Goal: Information Seeking & Learning: Check status

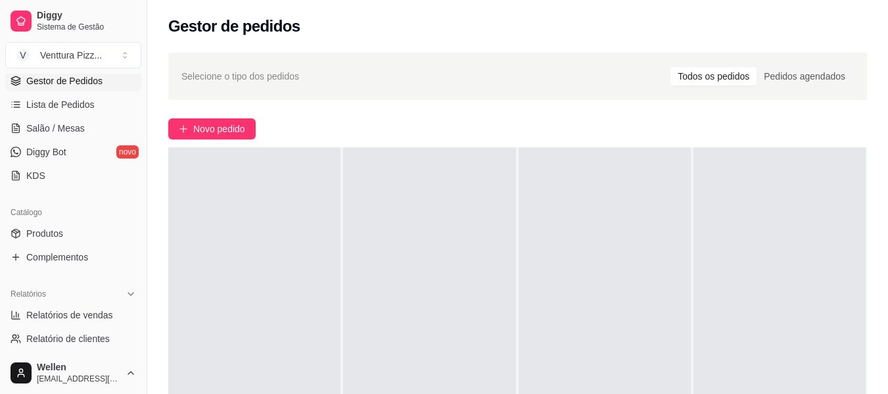
scroll to position [329, 0]
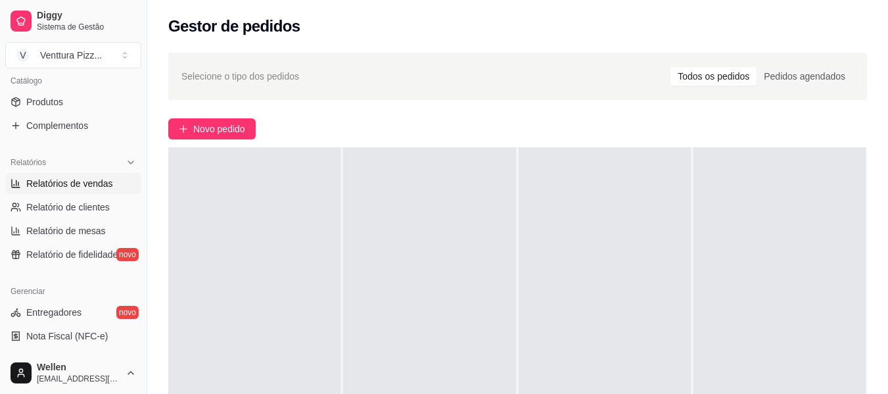
click at [80, 189] on span "Relatórios de vendas" at bounding box center [69, 183] width 87 height 13
select select "ALL"
select select "0"
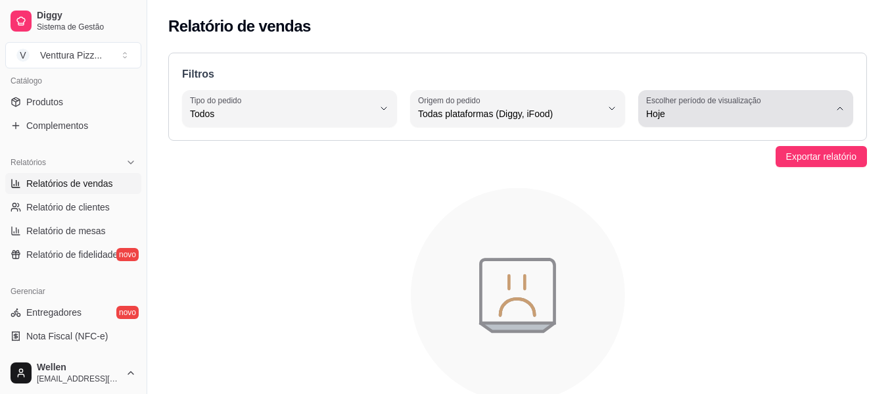
click at [830, 93] on button "Escolher período de visualização Hoje" at bounding box center [745, 108] width 215 height 37
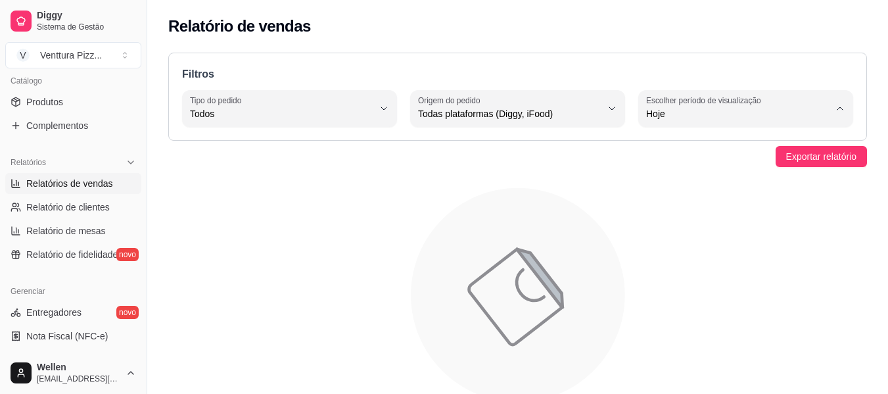
click at [731, 173] on span "Ontem" at bounding box center [740, 166] width 174 height 12
type input "1"
select select "1"
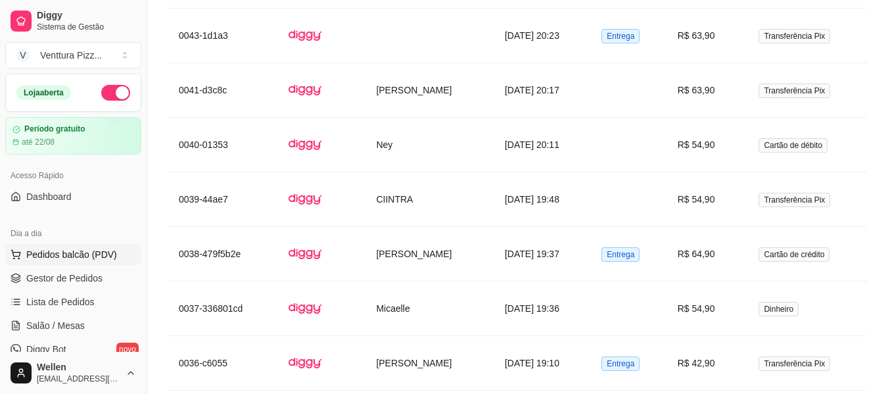
click at [76, 261] on button "Pedidos balcão (PDV)" at bounding box center [73, 254] width 136 height 21
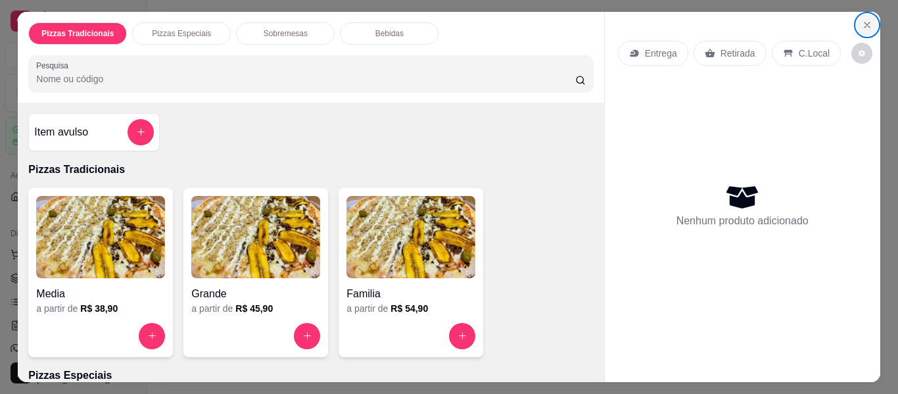
click at [857, 22] on button "Close" at bounding box center [867, 24] width 21 height 21
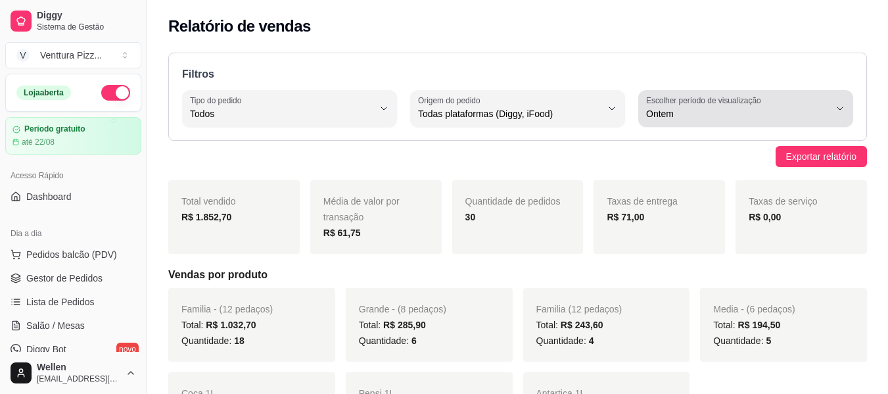
click at [830, 101] on button "Escolher período de visualização Ontem" at bounding box center [745, 108] width 215 height 37
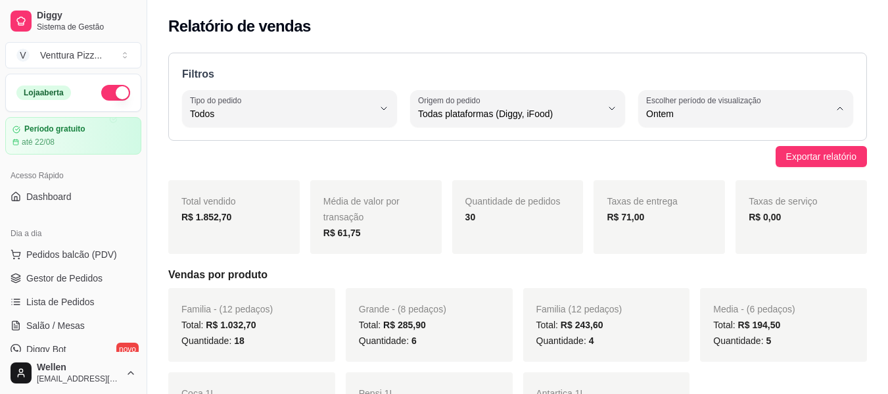
click at [741, 153] on li "Hoje" at bounding box center [746, 145] width 197 height 20
type input "0"
select select "0"
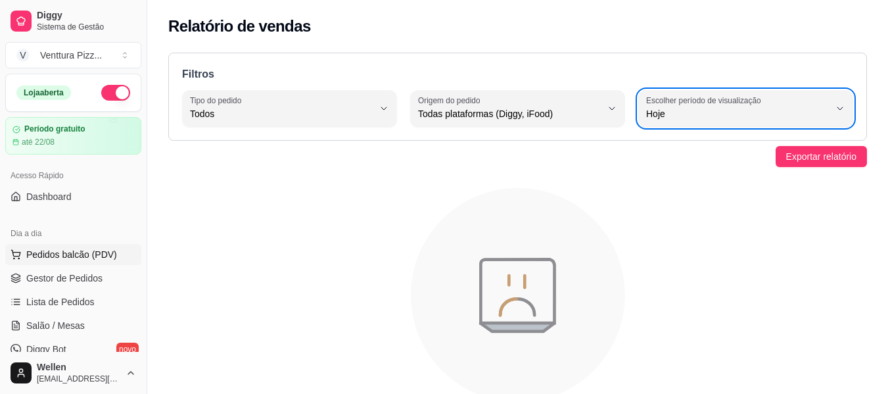
click at [73, 254] on span "Pedidos balcão (PDV)" at bounding box center [71, 254] width 91 height 13
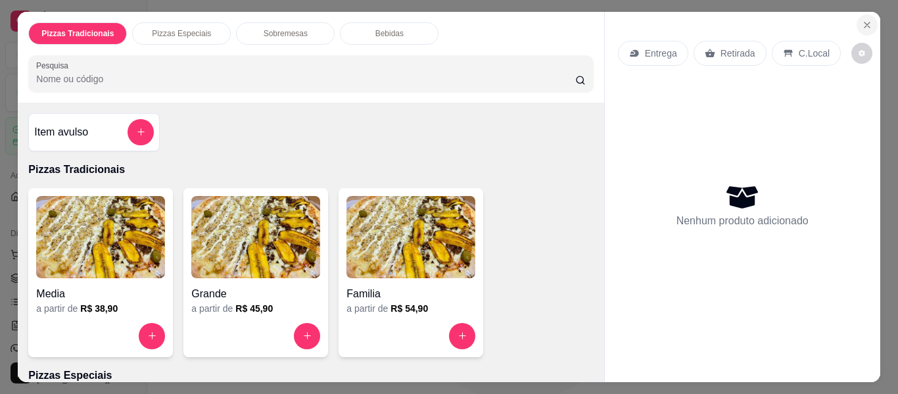
click at [862, 20] on icon "Close" at bounding box center [867, 25] width 11 height 11
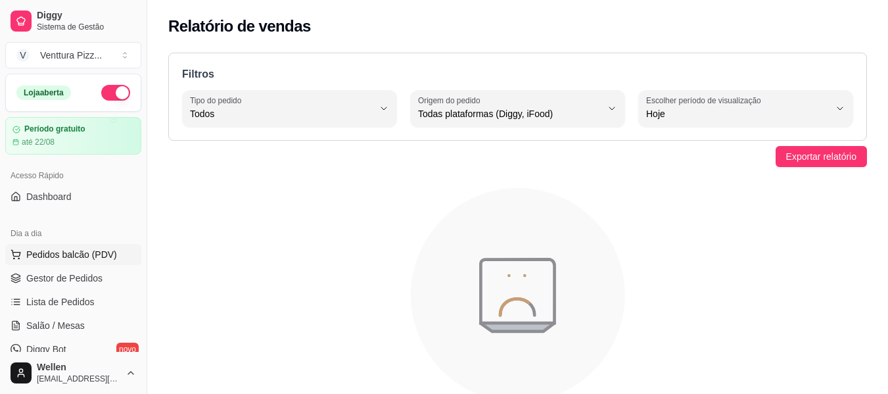
click at [64, 251] on span "Pedidos balcão (PDV)" at bounding box center [71, 254] width 91 height 13
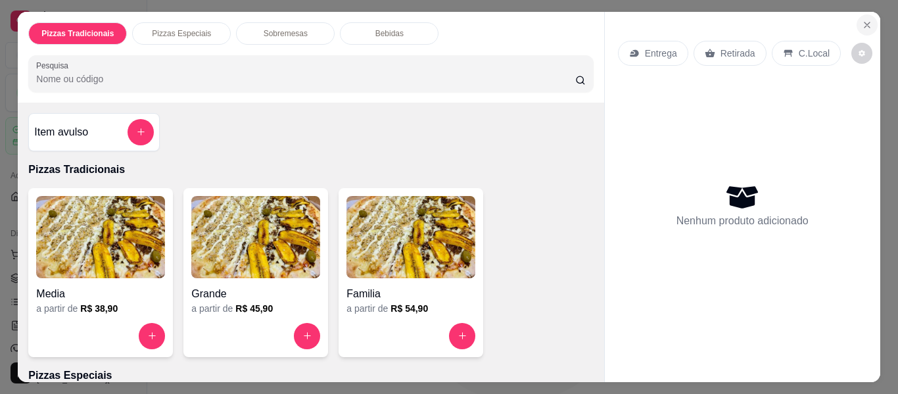
click at [865, 22] on icon "Close" at bounding box center [867, 24] width 5 height 5
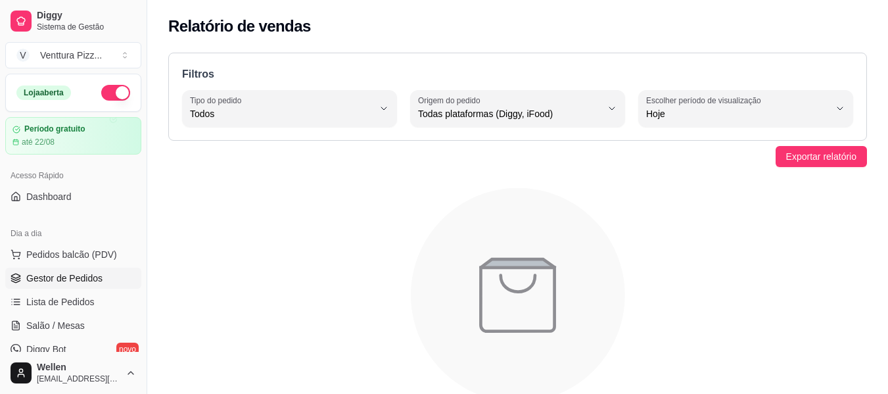
click at [51, 272] on span "Gestor de Pedidos" at bounding box center [64, 278] width 76 height 13
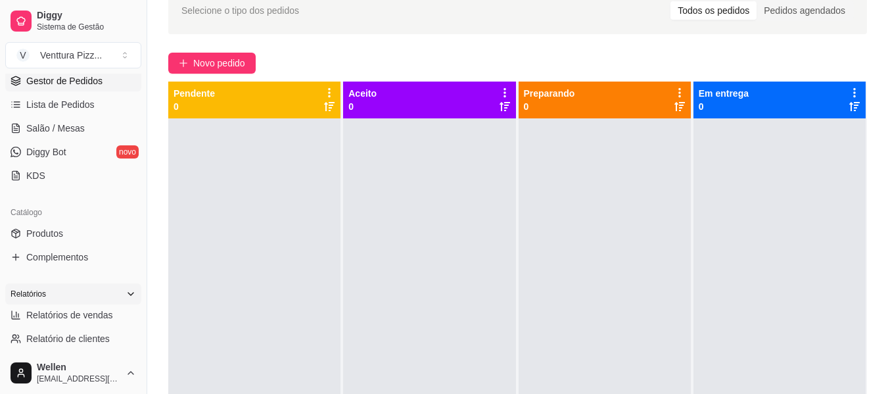
scroll to position [263, 0]
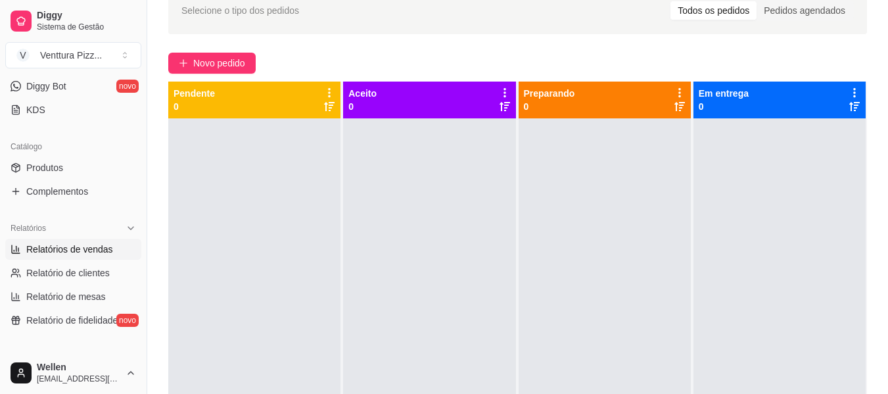
click at [92, 251] on span "Relatórios de vendas" at bounding box center [69, 249] width 87 height 13
select select "ALL"
select select "0"
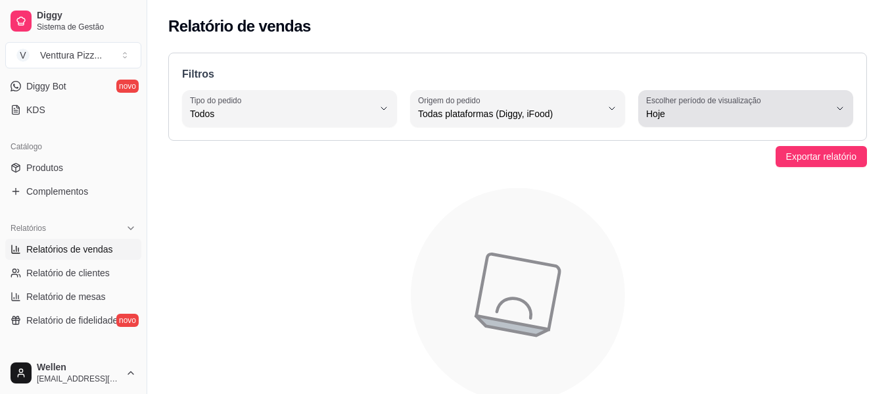
click at [834, 109] on button "Escolher período de visualização Hoje" at bounding box center [745, 108] width 215 height 37
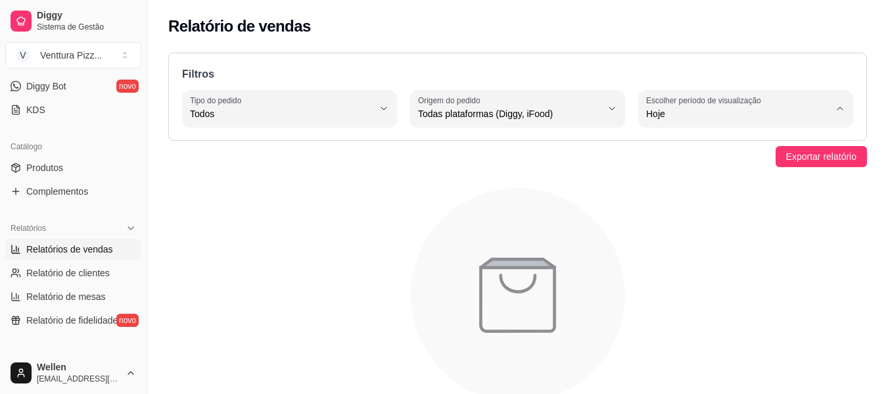
click at [729, 169] on span "Ontem" at bounding box center [740, 166] width 174 height 12
type input "1"
select select "1"
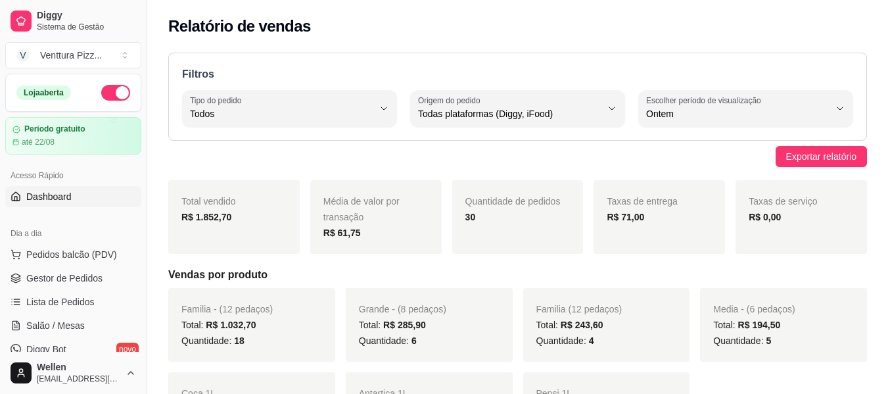
click at [64, 197] on span "Dashboard" at bounding box center [48, 196] width 45 height 13
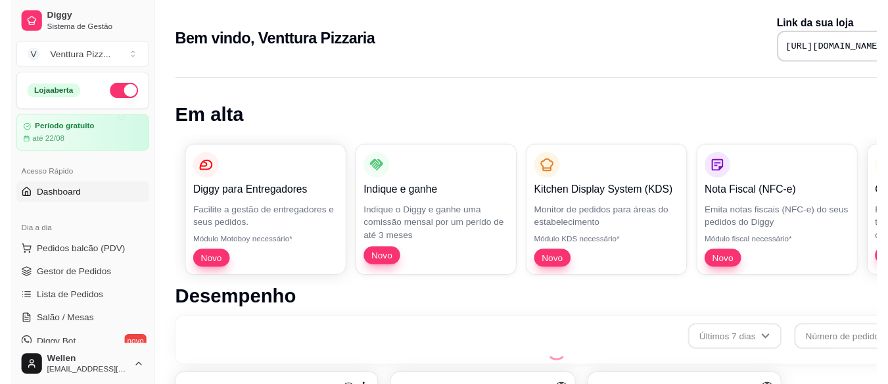
scroll to position [544, 0]
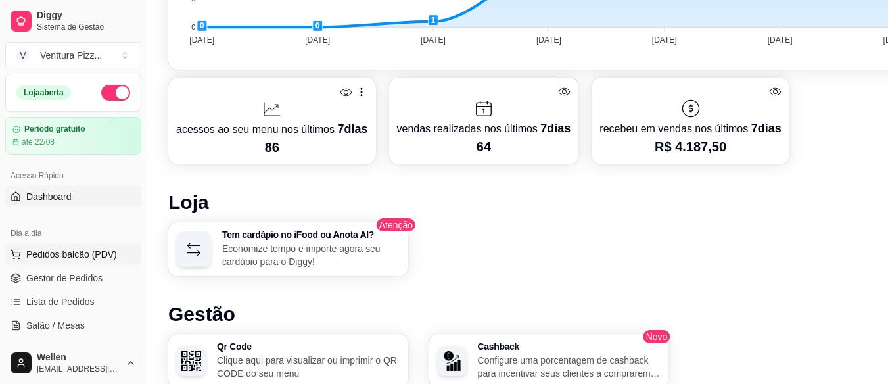
click at [58, 253] on span "Pedidos balcão (PDV)" at bounding box center [71, 254] width 91 height 13
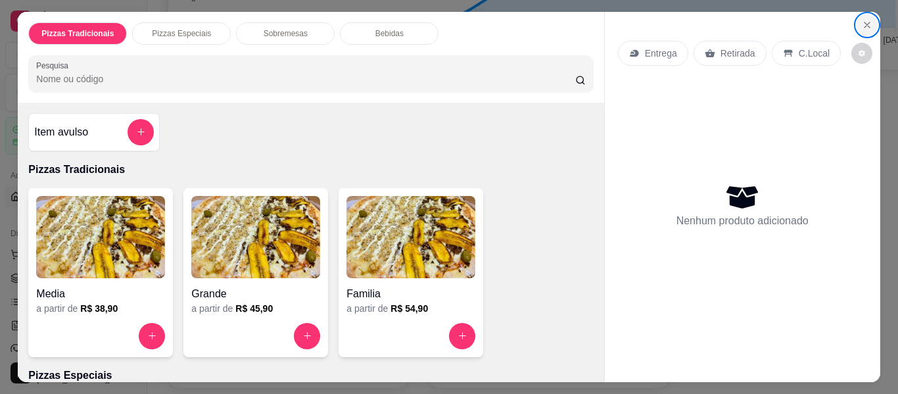
click at [862, 23] on icon "Close" at bounding box center [867, 25] width 11 height 11
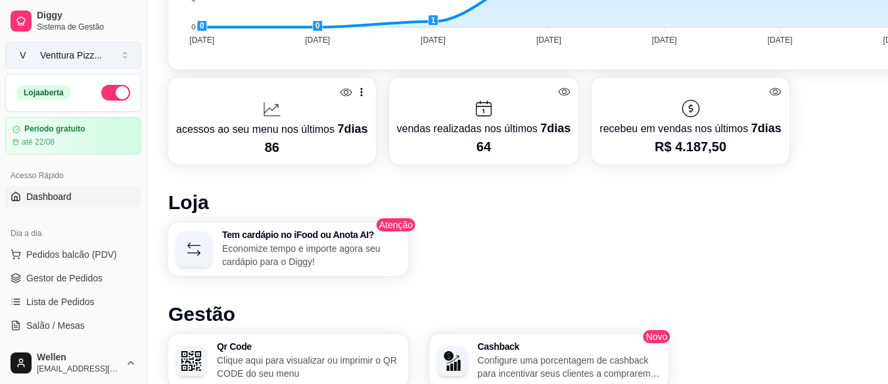
click at [88, 55] on div "Venttura Pizz ..." at bounding box center [71, 55] width 62 height 13
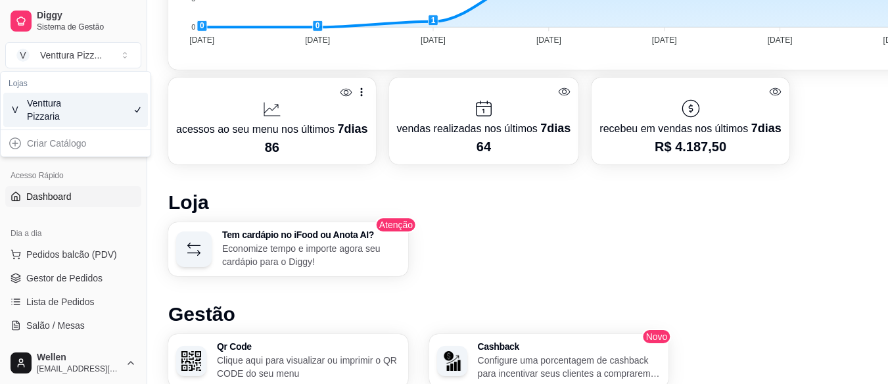
click at [93, 178] on div "Acesso Rápido" at bounding box center [73, 175] width 136 height 21
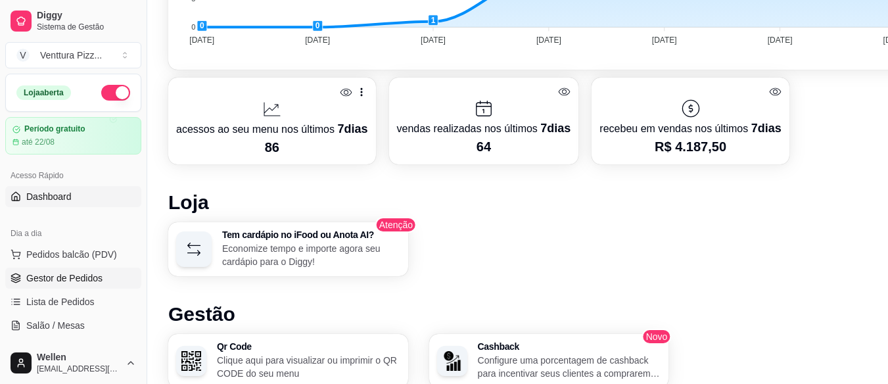
click at [96, 274] on span "Gestor de Pedidos" at bounding box center [64, 278] width 76 height 13
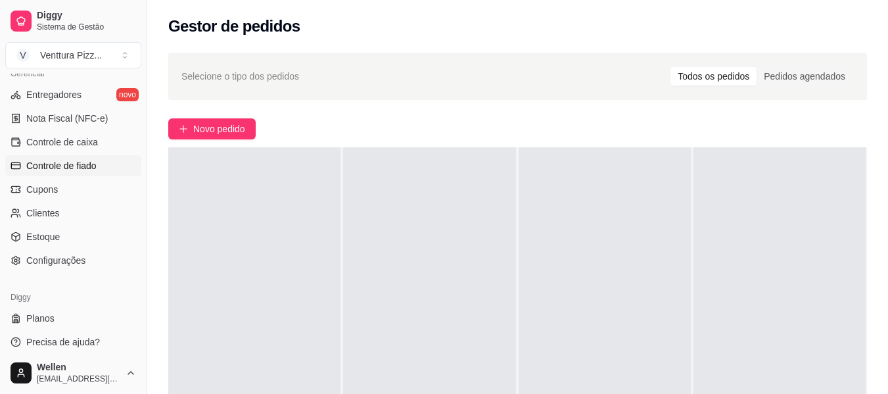
scroll to position [552, 0]
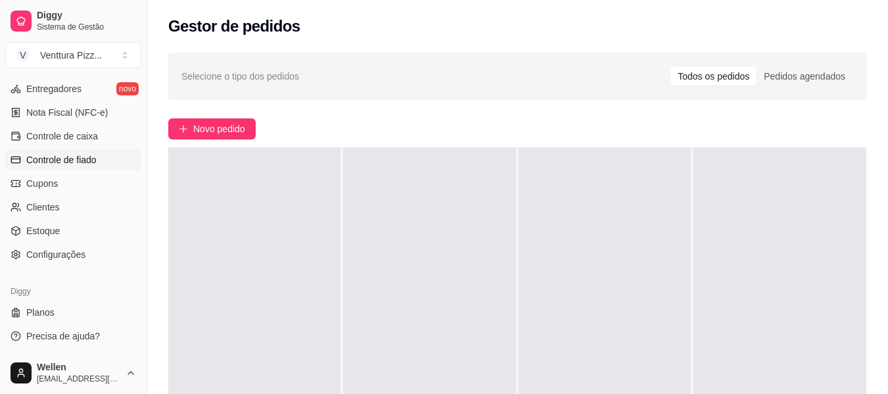
click at [38, 166] on span "Controle de fiado" at bounding box center [61, 159] width 70 height 13
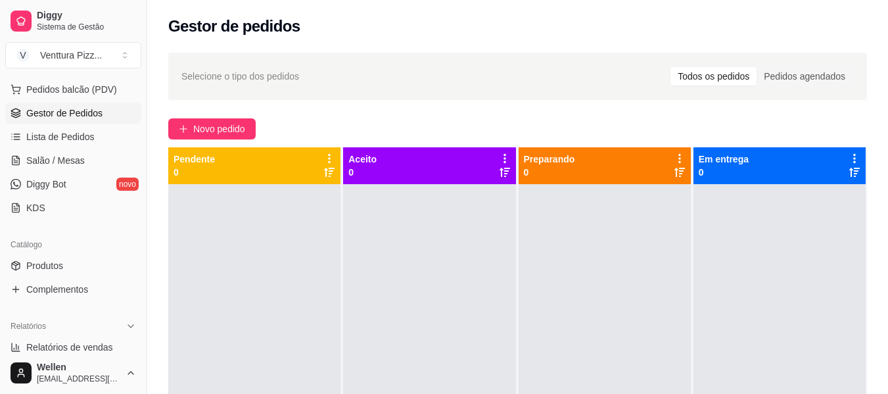
scroll to position [263, 0]
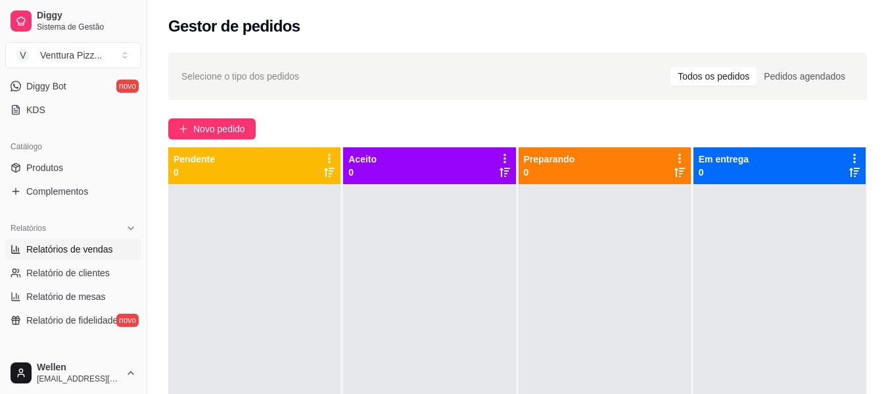
click at [75, 245] on span "Relatórios de vendas" at bounding box center [69, 249] width 87 height 13
select select "ALL"
select select "0"
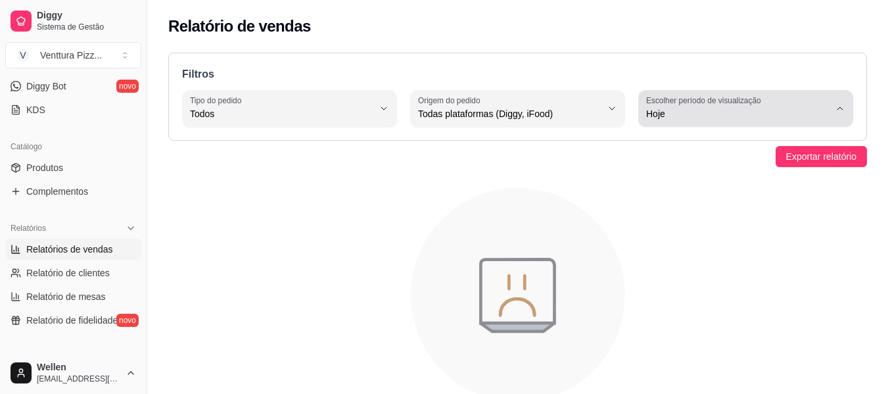
click at [678, 121] on div "Hoje" at bounding box center [737, 108] width 183 height 26
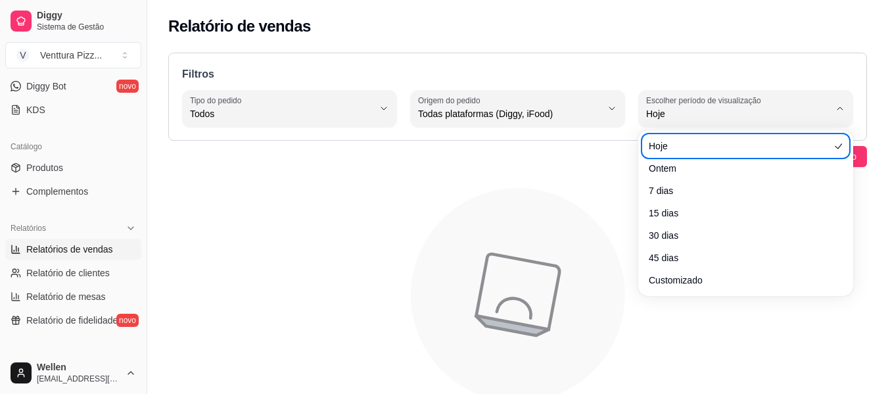
click at [679, 180] on ul "Hoje Ontem 7 dias 15 dias 30 dias 45 dias Customizado" at bounding box center [746, 212] width 204 height 155
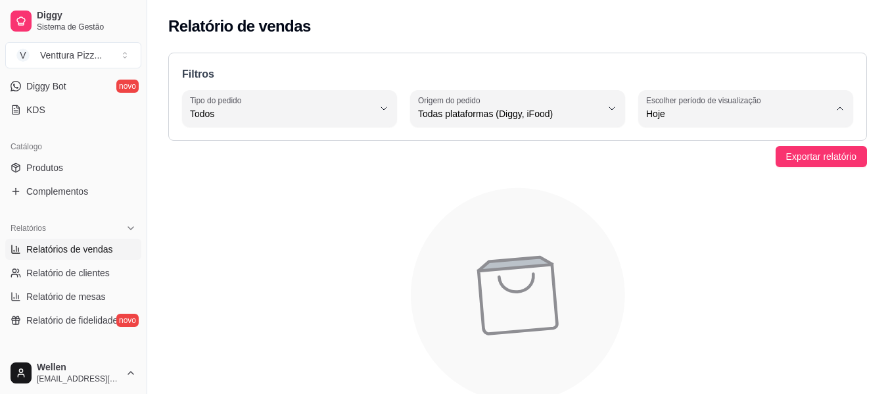
click at [666, 165] on span "Ontem" at bounding box center [740, 166] width 174 height 12
type input "1"
select select "1"
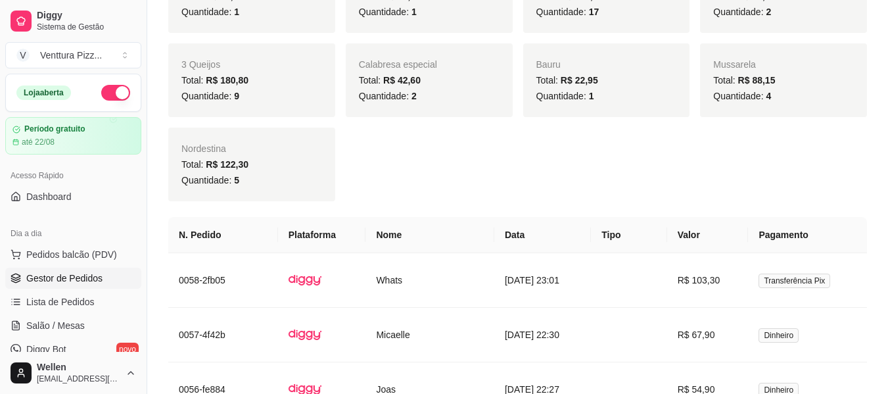
click at [97, 276] on span "Gestor de Pedidos" at bounding box center [64, 278] width 76 height 13
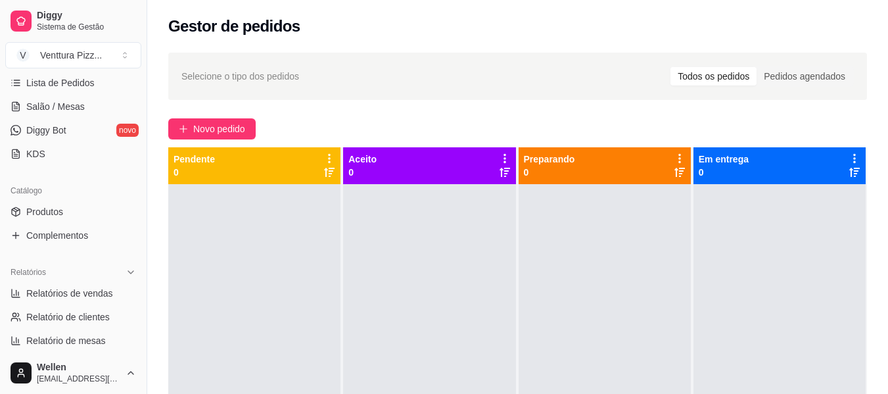
scroll to position [243, 0]
